Goal: Find specific page/section

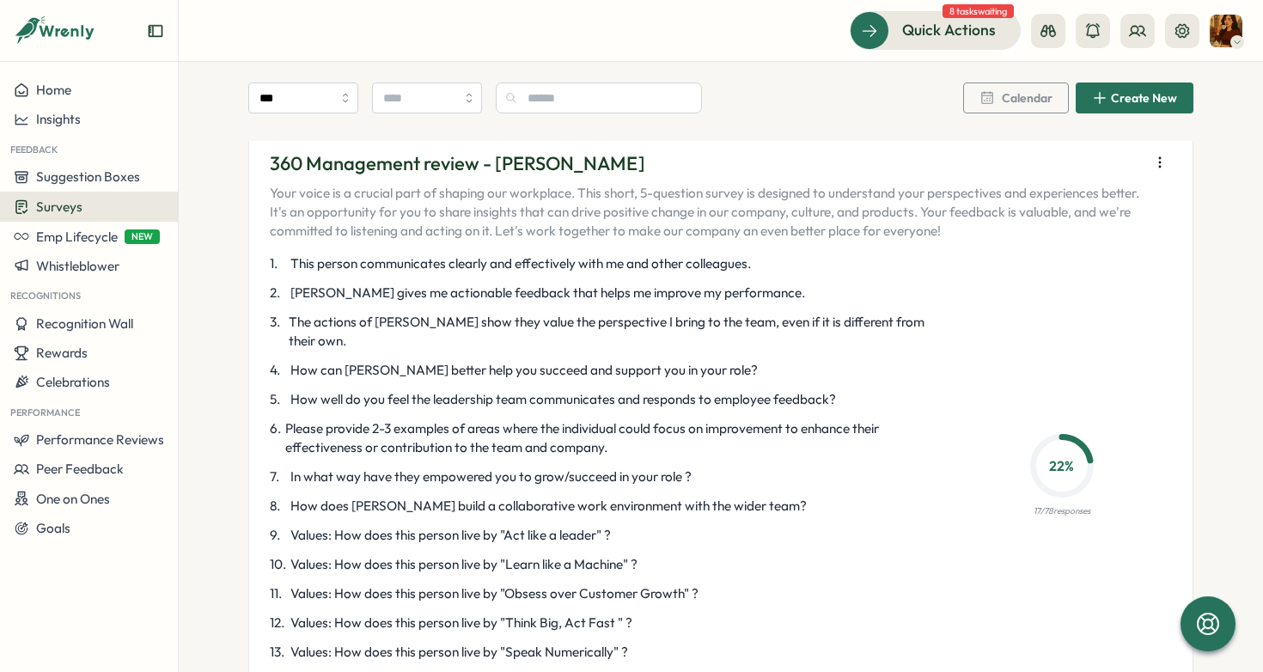
scroll to position [3318, 0]
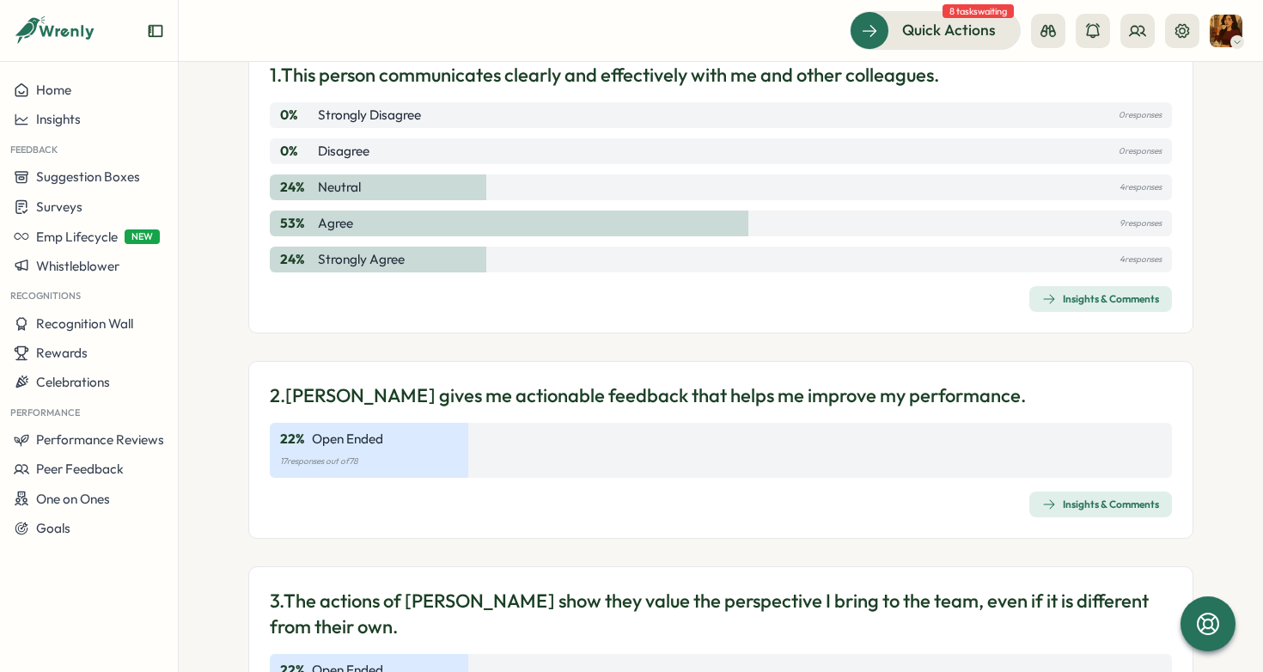
scroll to position [232, 0]
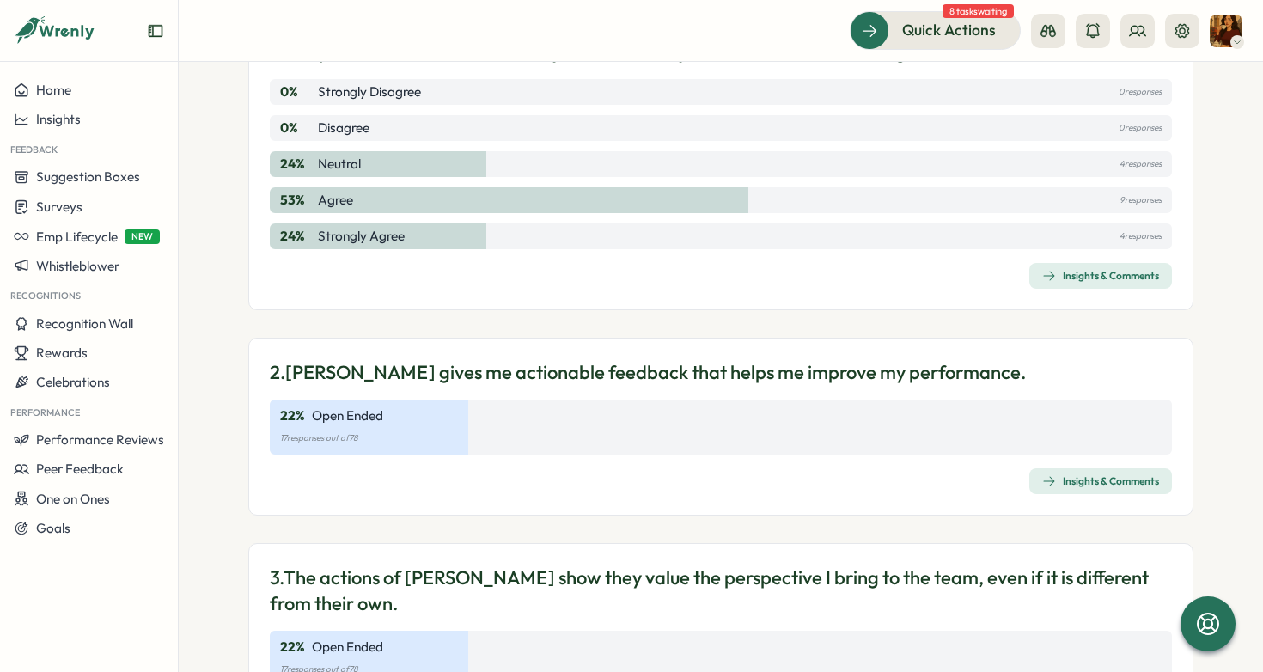
click at [1057, 279] on div "Insights & Comments" at bounding box center [1100, 276] width 117 height 14
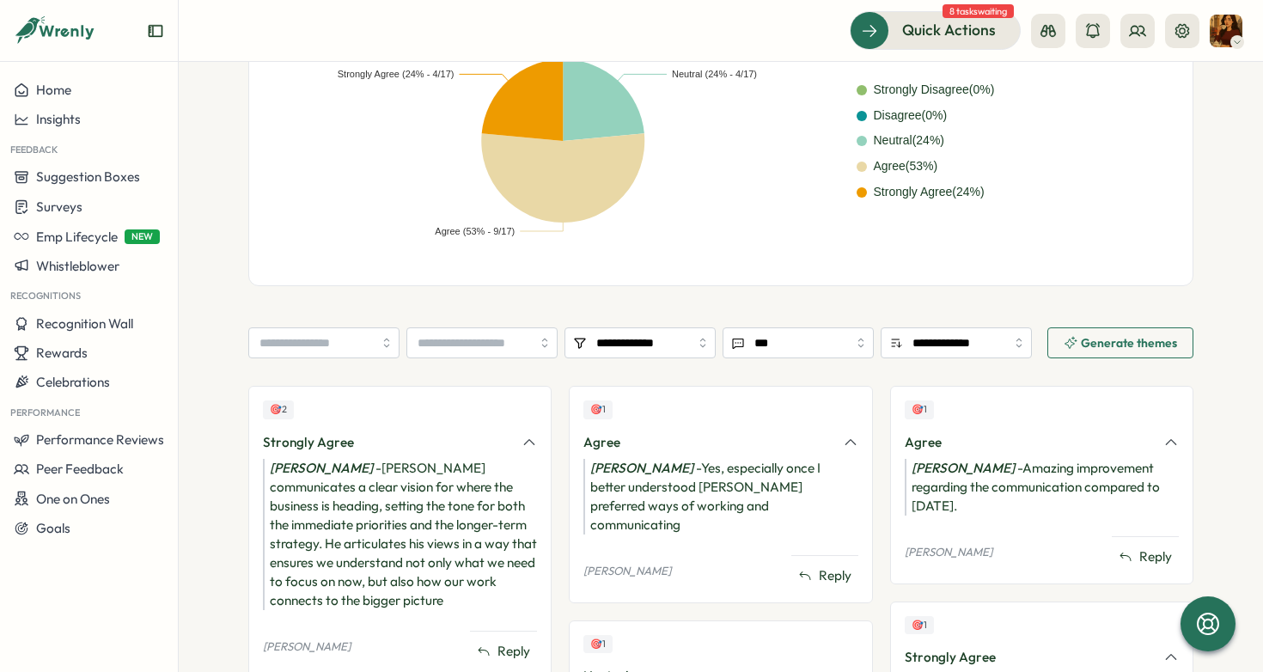
scroll to position [237, 0]
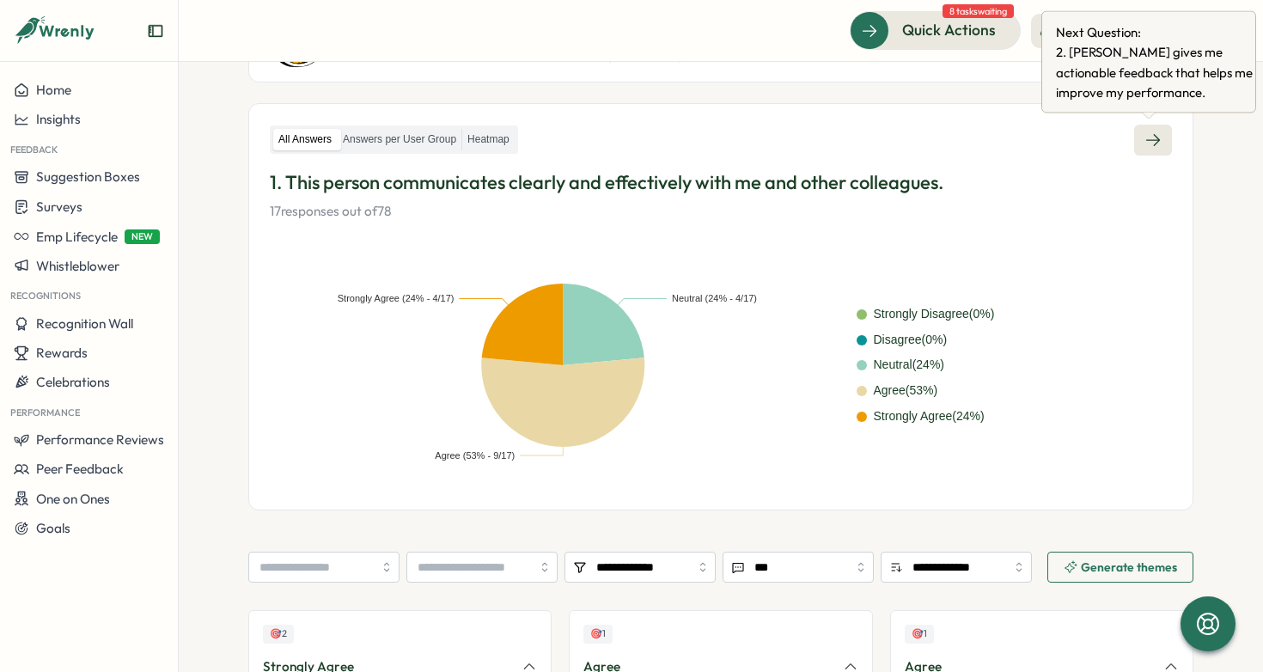
click at [1152, 131] on icon at bounding box center [1153, 139] width 17 height 17
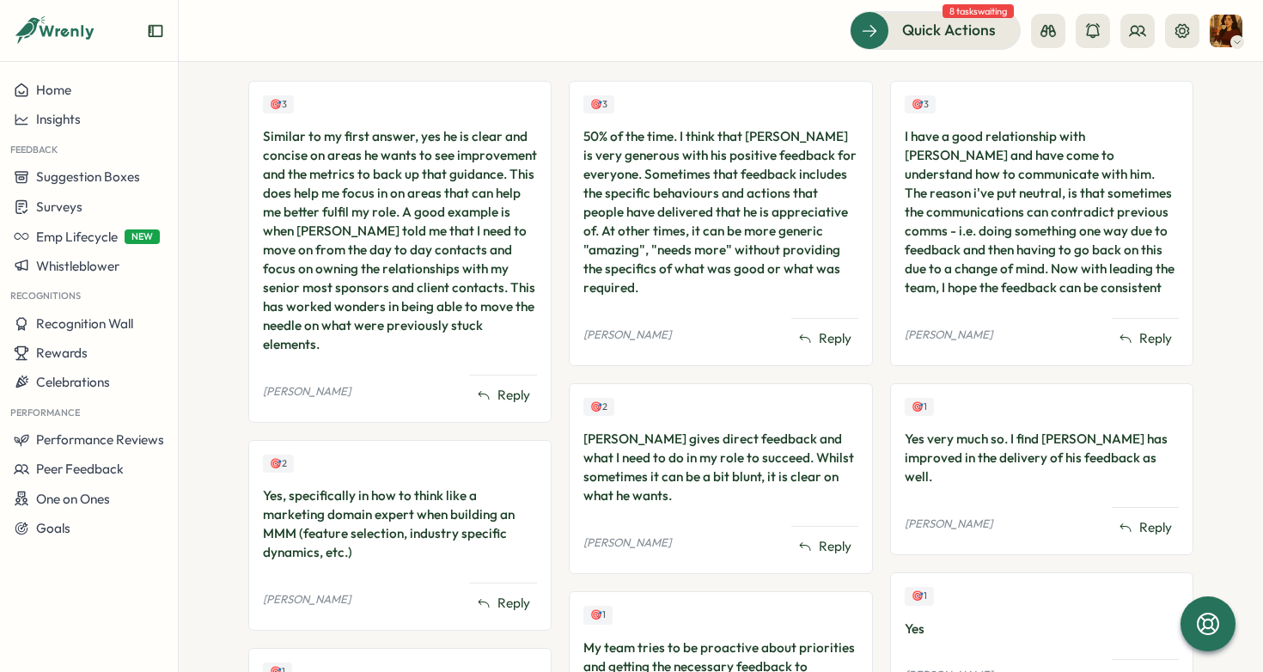
scroll to position [506, 0]
